Goal: Complete application form

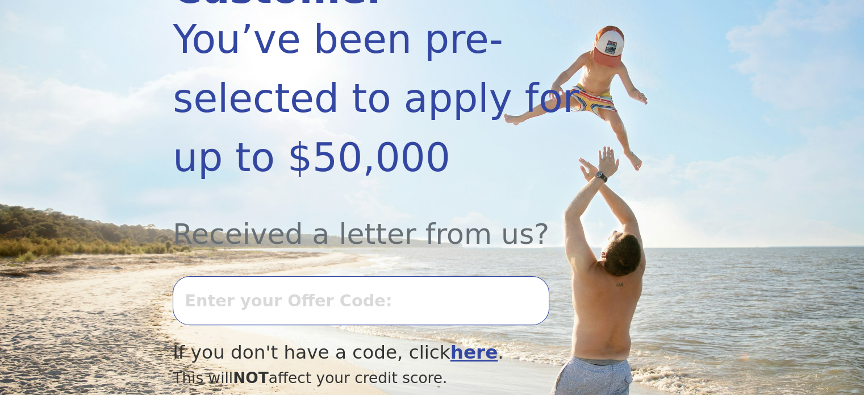
scroll to position [318, 0]
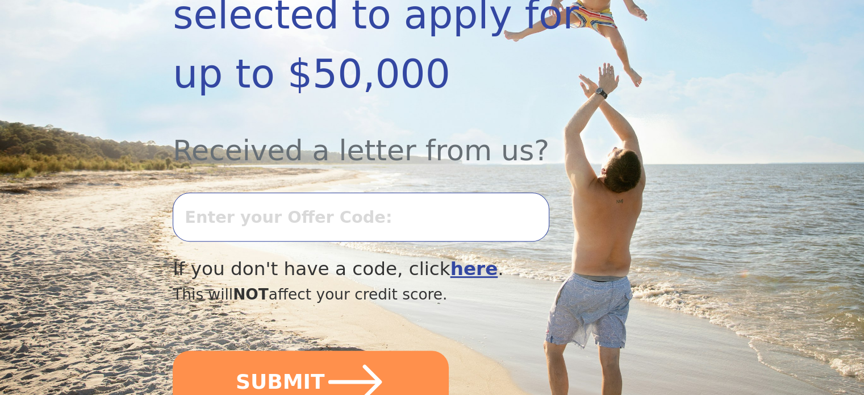
click at [226, 193] on input "text" at bounding box center [361, 217] width 376 height 49
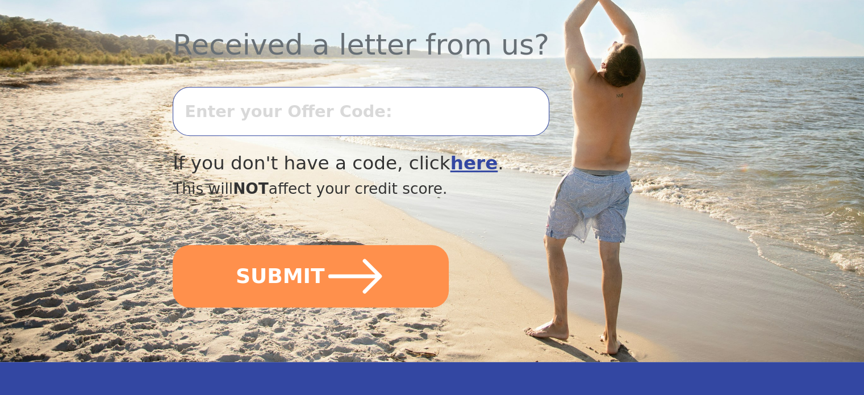
scroll to position [469, 0]
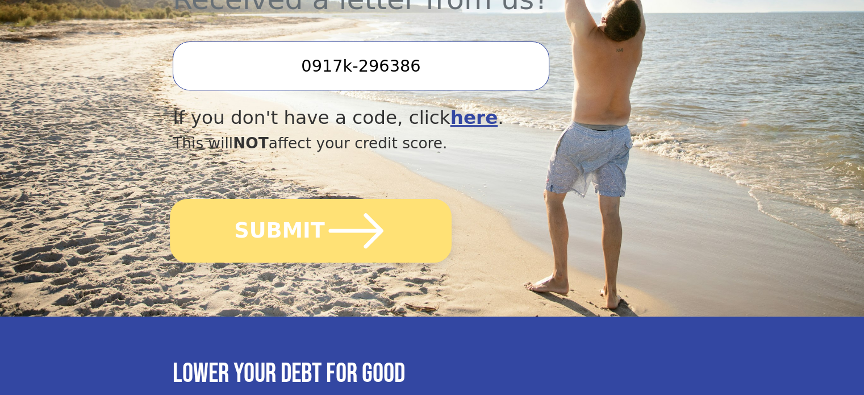
type input "0917k-296386"
click at [350, 200] on icon "submit" at bounding box center [356, 230] width 62 height 62
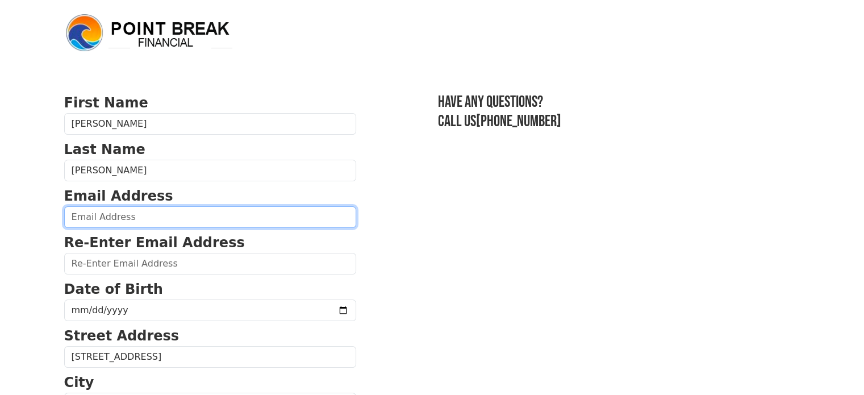
click at [105, 208] on input "email" at bounding box center [210, 217] width 292 height 22
type input "[EMAIL_ADDRESS][DOMAIN_NAME]"
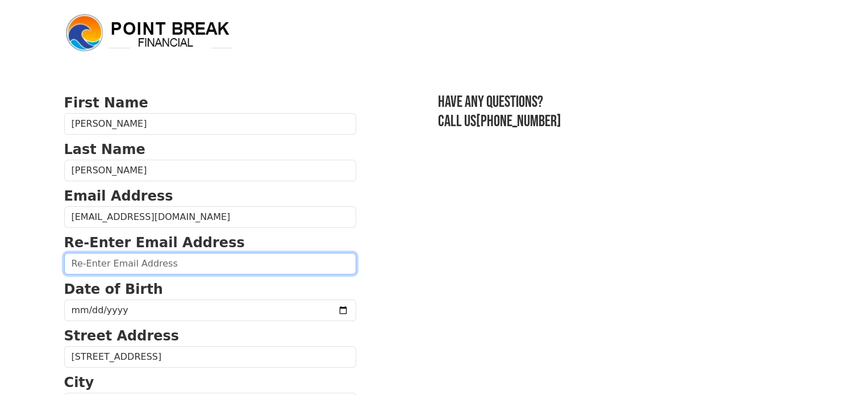
type input "[EMAIL_ADDRESS][DOMAIN_NAME]"
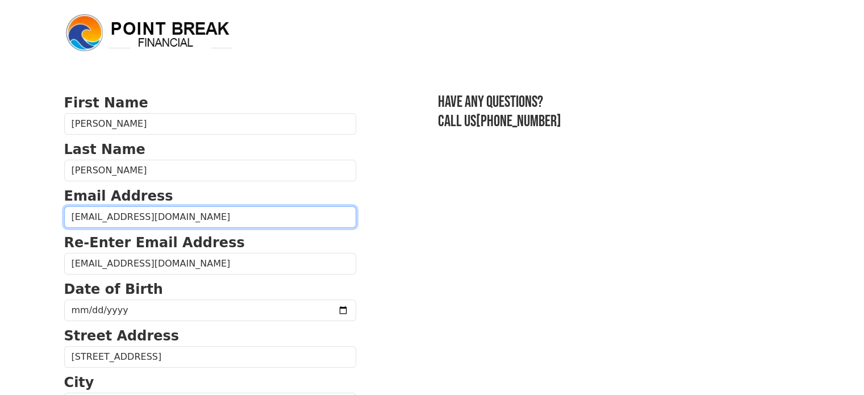
type input "[PHONE_NUMBER]"
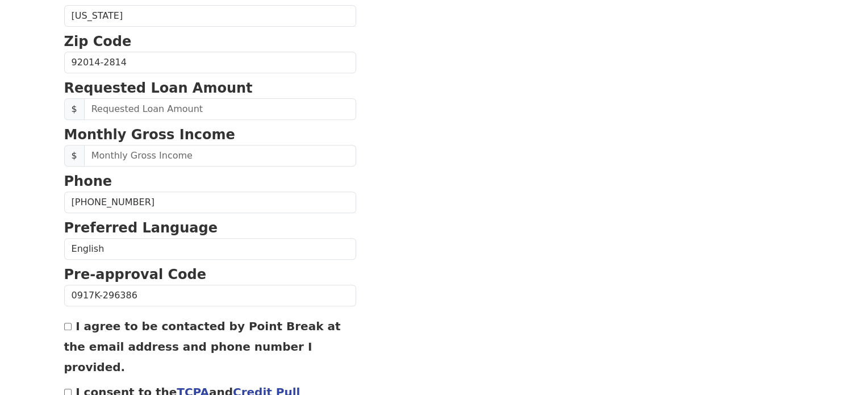
scroll to position [436, 0]
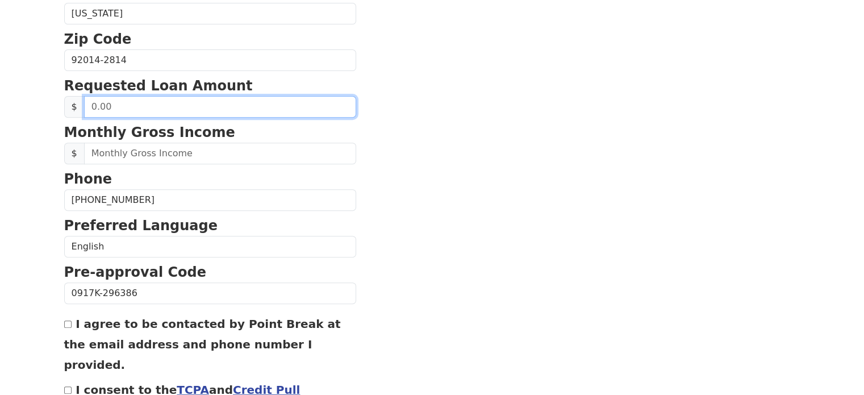
click at [139, 106] on input "text" at bounding box center [220, 107] width 272 height 22
type input "30,000.00"
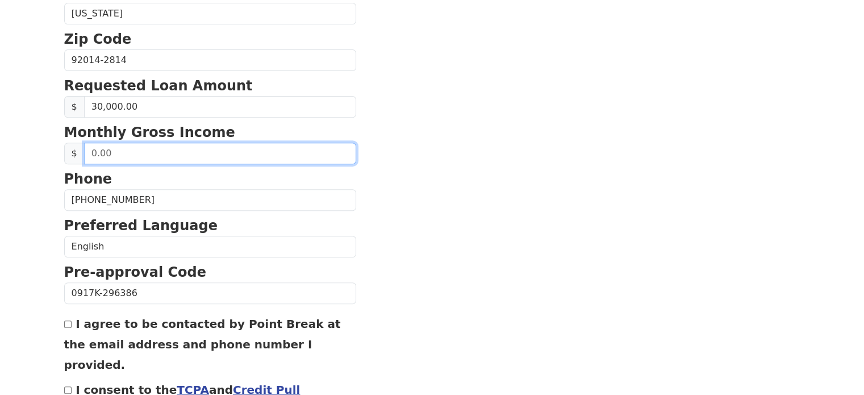
click at [114, 153] on input "text" at bounding box center [220, 154] width 272 height 22
type input "26,000.00"
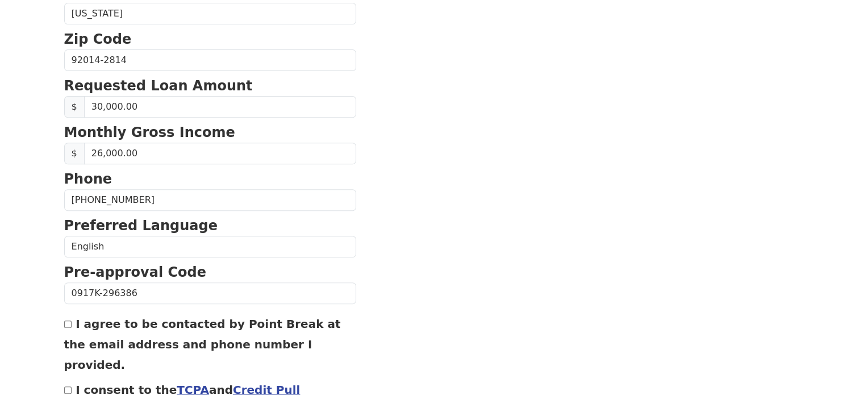
click at [68, 321] on input "I agree to be contacted by Point Break at the email address and phone number I …" at bounding box center [67, 323] width 7 height 7
checkbox input "true"
click at [68, 386] on input "I consent to the TCPA and Credit Pull Consent" at bounding box center [67, 389] width 7 height 7
checkbox input "true"
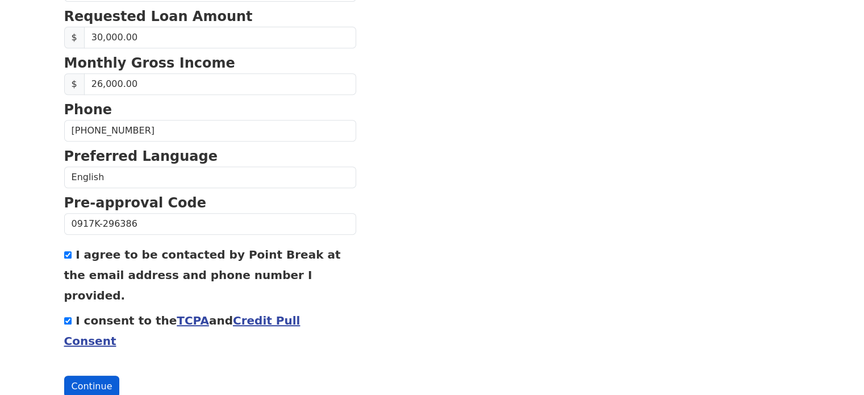
click at [87, 375] on button "Continue" at bounding box center [92, 386] width 56 height 22
click at [84, 375] on button "Continue" at bounding box center [92, 386] width 56 height 22
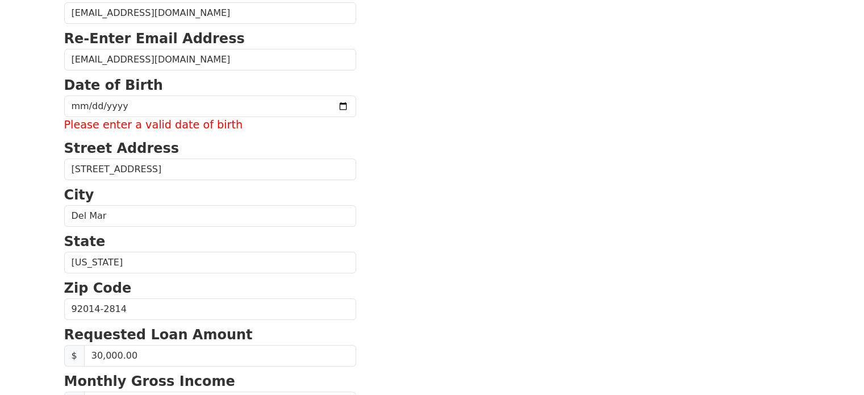
scroll to position [189, 0]
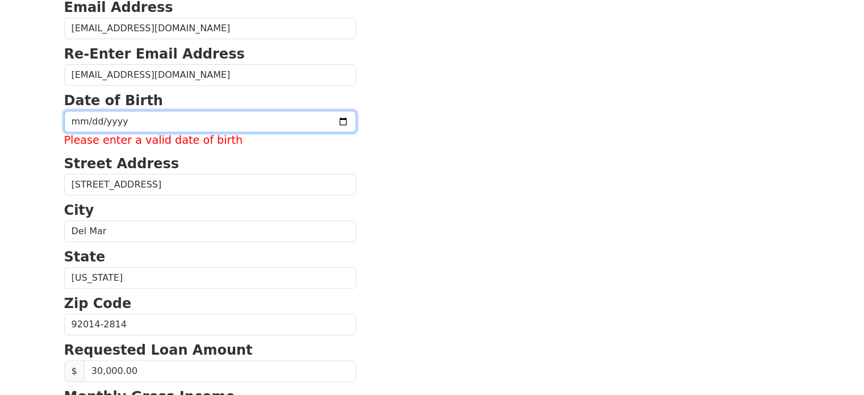
click at [86, 115] on input "date" at bounding box center [210, 122] width 292 height 22
type input "[DATE]"
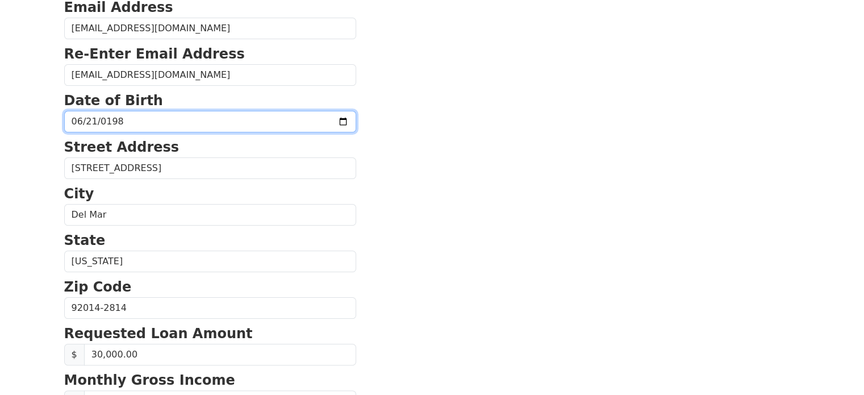
scroll to position [505, 0]
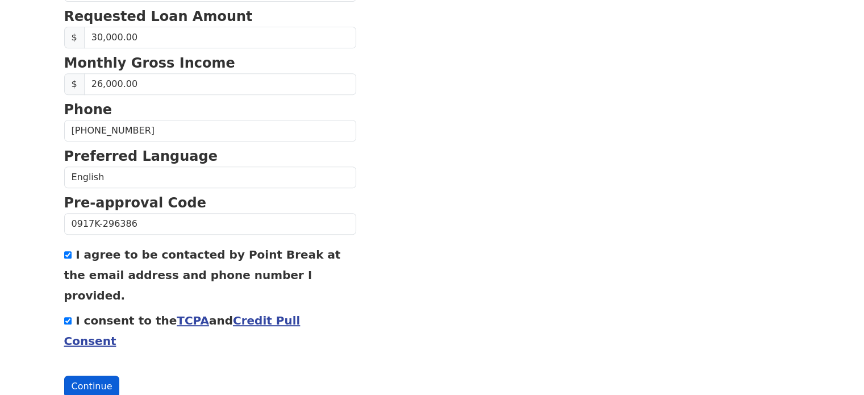
click at [101, 375] on button "Continue" at bounding box center [92, 386] width 56 height 22
